Goal: Find specific page/section: Find specific page/section

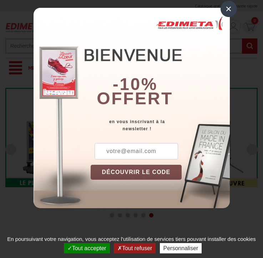
click at [86, 248] on button "Tout accepter" at bounding box center [87, 248] width 46 height 10
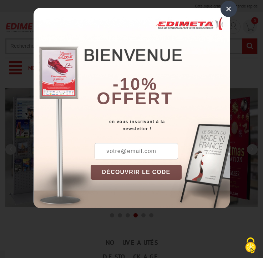
click at [228, 9] on div "×" at bounding box center [228, 9] width 16 height 16
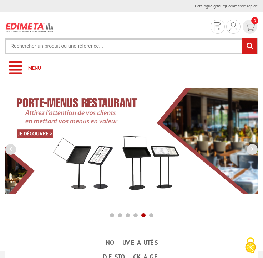
click at [131, 68] on link "Menu" at bounding box center [131, 68] width 252 height 20
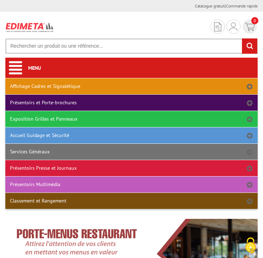
click at [131, 168] on link "Présentoirs Presse et Journaux" at bounding box center [131, 168] width 252 height 16
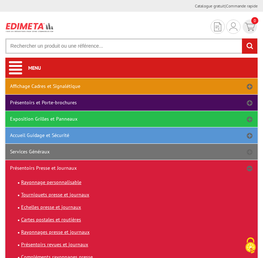
scroll to position [34, 0]
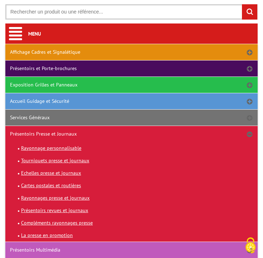
click at [131, 250] on link "Présentoirs Multimédia" at bounding box center [131, 250] width 252 height 16
click at [131, 52] on link "Affichage Cadres et Signalétique" at bounding box center [131, 52] width 252 height 16
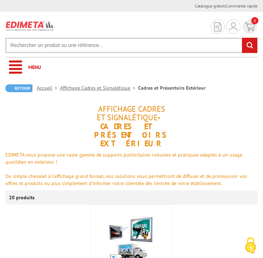
scroll to position [262, 0]
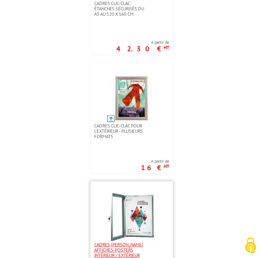
click at [131, 250] on span "Cadres [PERSON_NAME] affiches-posters intérieur / extérieur" at bounding box center [120, 250] width 52 height 16
